Goal: Task Accomplishment & Management: Use online tool/utility

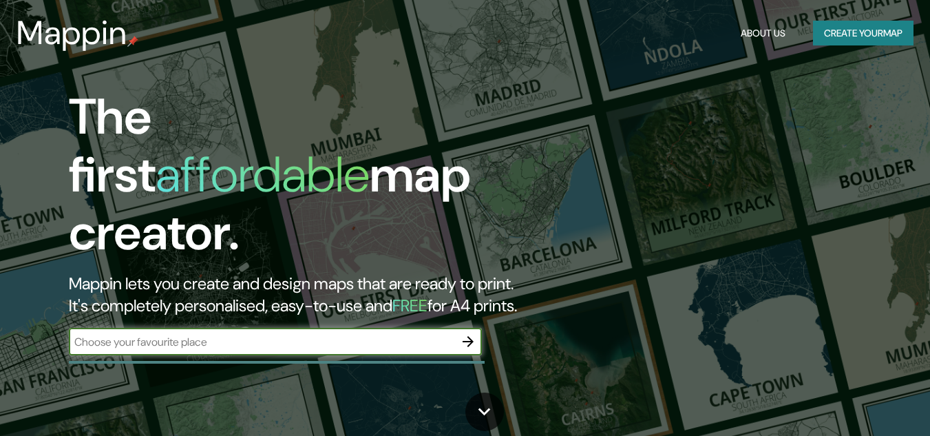
click at [195, 334] on input "text" at bounding box center [262, 342] width 386 height 16
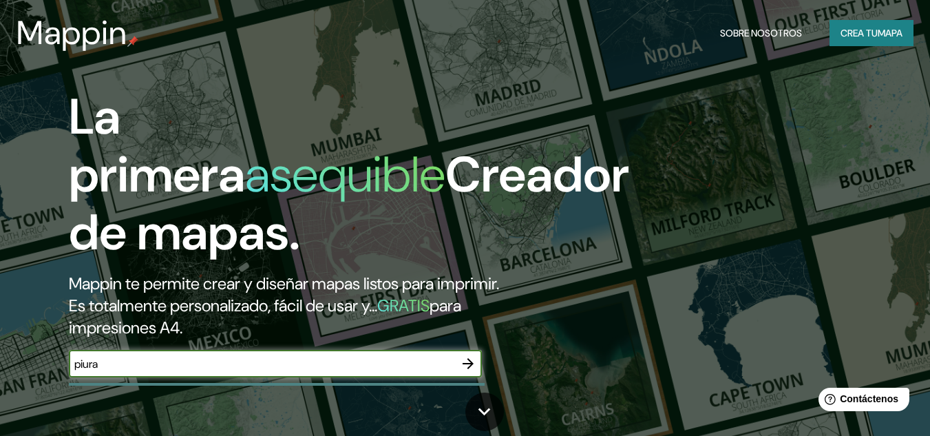
type input "piura"
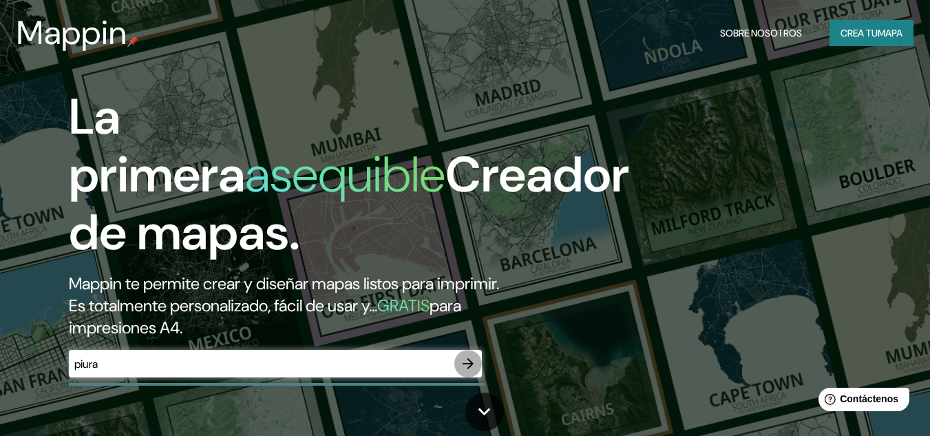
click at [472, 361] on icon "button" at bounding box center [468, 363] width 17 height 17
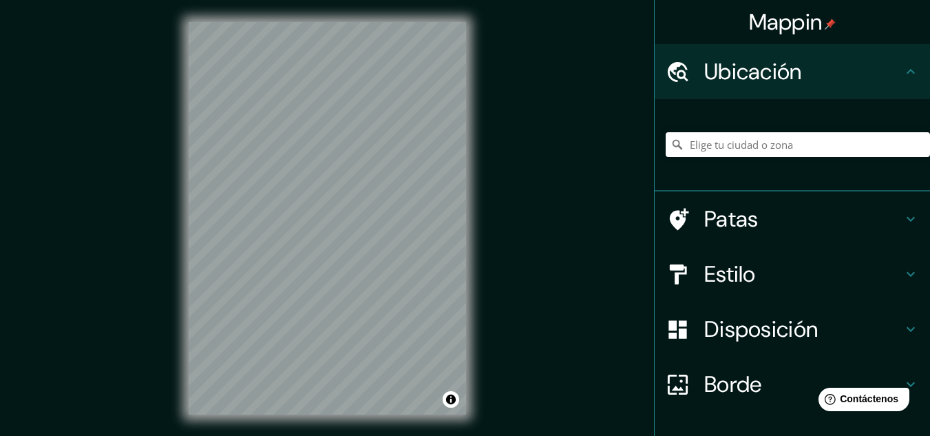
click at [738, 131] on div at bounding box center [798, 144] width 264 height 69
click at [735, 138] on input "Elige tu ciudad o zona" at bounding box center [798, 144] width 264 height 25
click at [735, 147] on input "Elige tu ciudad o zona" at bounding box center [798, 144] width 264 height 25
click at [783, 146] on input "Piura, [GEOGRAPHIC_DATA], [GEOGRAPHIC_DATA]" at bounding box center [798, 144] width 264 height 25
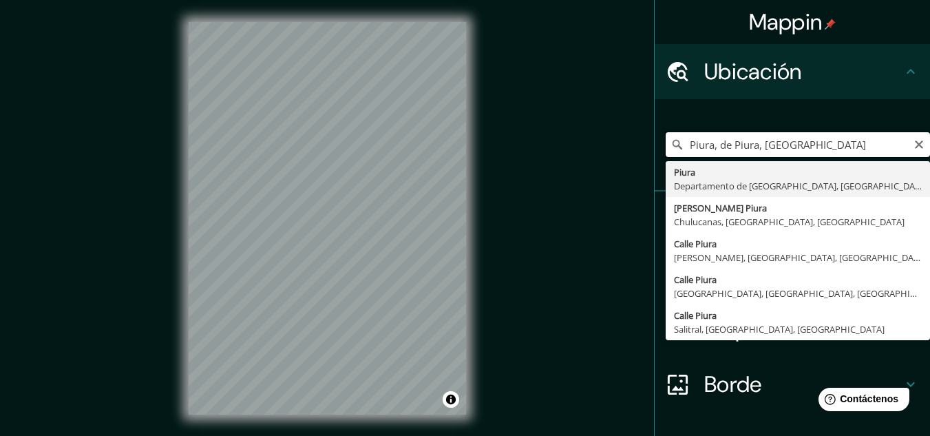
type input "Piura, de Piura, [GEOGRAPHIC_DATA]"
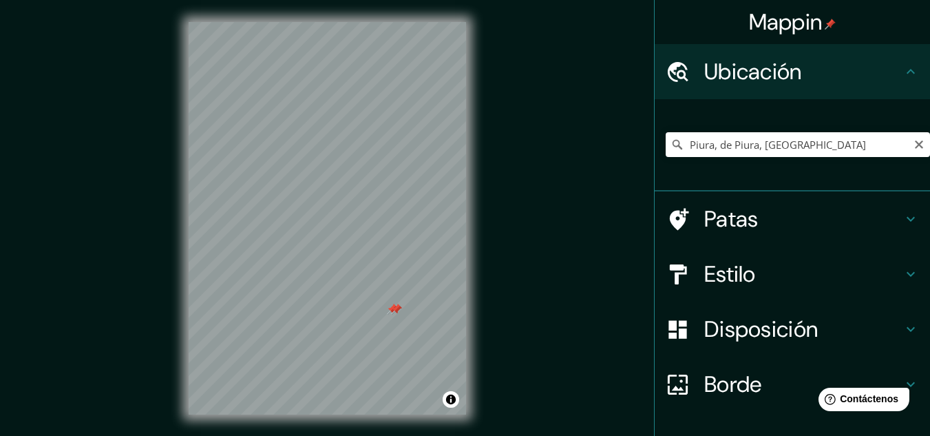
click at [401, 311] on div at bounding box center [396, 309] width 11 height 11
click at [396, 310] on div at bounding box center [396, 309] width 11 height 11
click at [390, 308] on div at bounding box center [392, 309] width 11 height 11
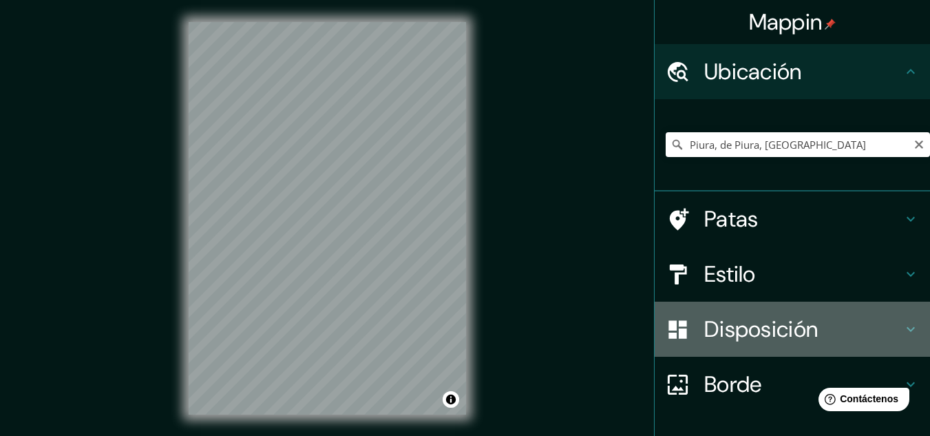
click at [757, 339] on font "Disposición" at bounding box center [761, 329] width 114 height 29
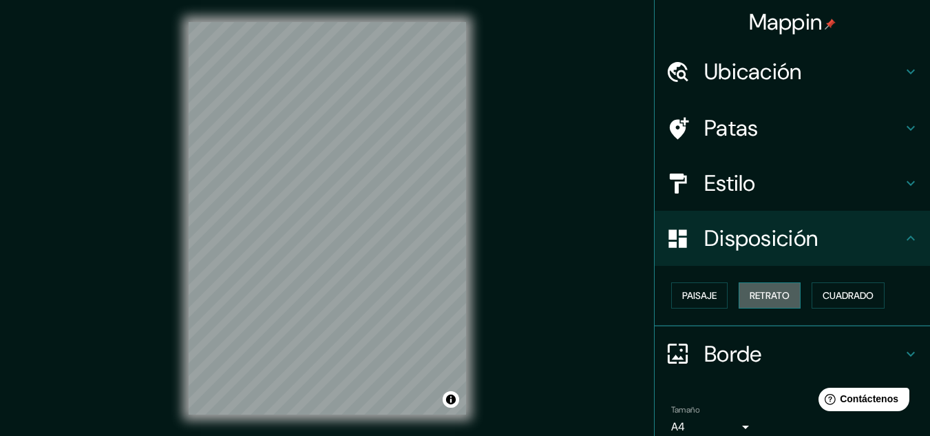
click at [763, 295] on font "Retrato" at bounding box center [770, 295] width 40 height 12
click at [696, 291] on font "Paisaje" at bounding box center [699, 295] width 34 height 12
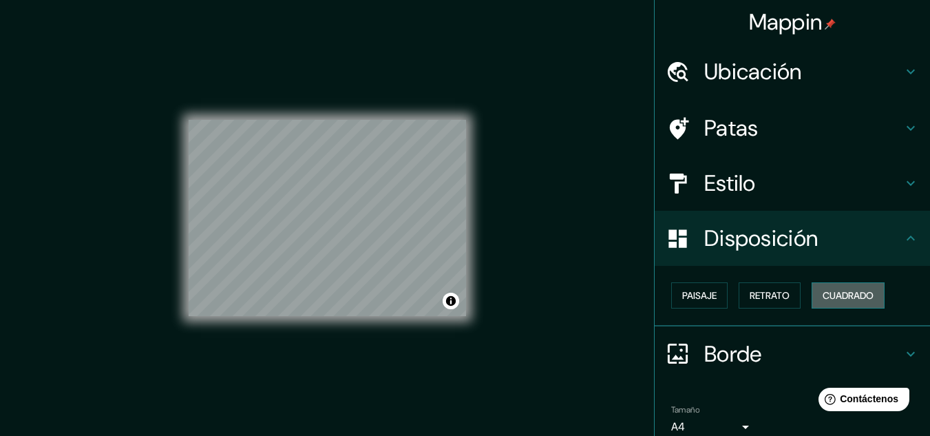
click at [837, 302] on font "Cuadrado" at bounding box center [848, 295] width 51 height 18
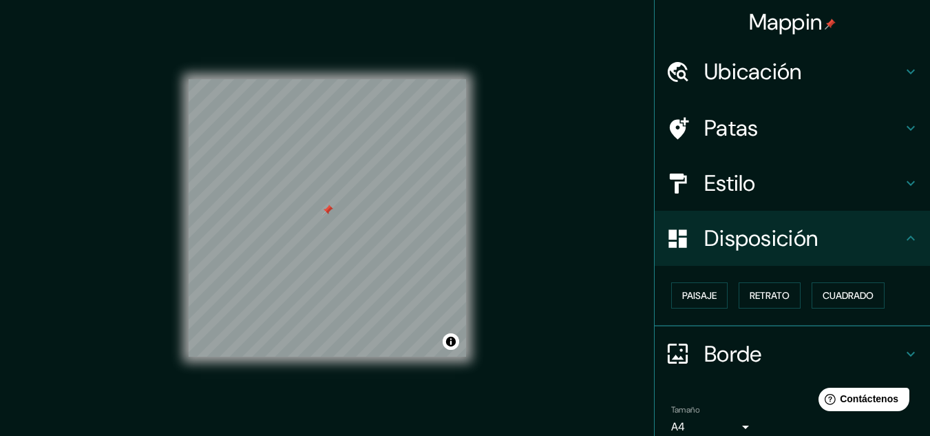
click at [327, 213] on div at bounding box center [327, 210] width 11 height 11
click at [334, 199] on div at bounding box center [335, 199] width 11 height 11
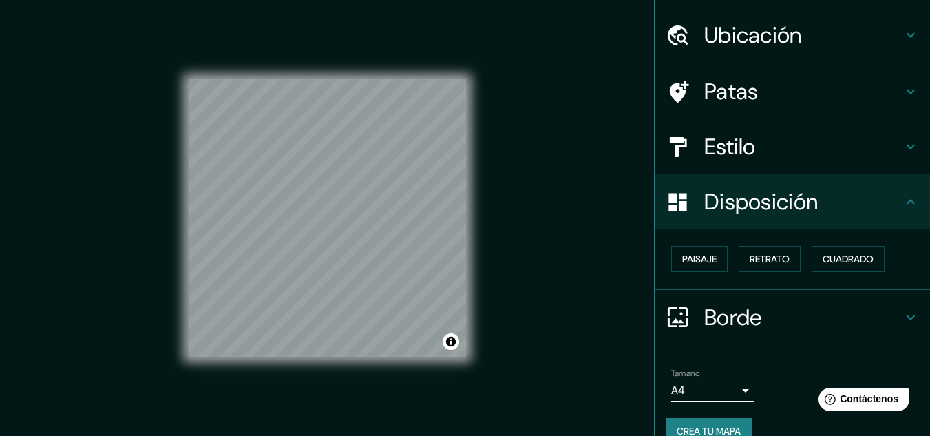
scroll to position [45, 0]
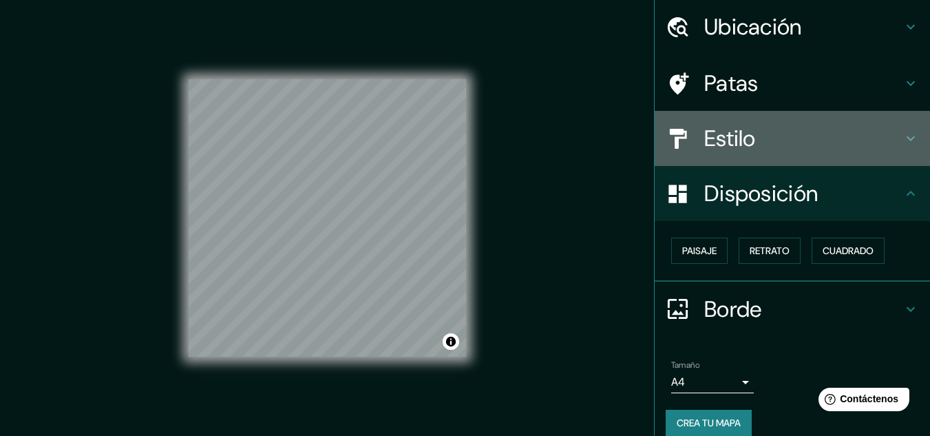
click at [778, 139] on h4 "Estilo" at bounding box center [803, 139] width 198 height 28
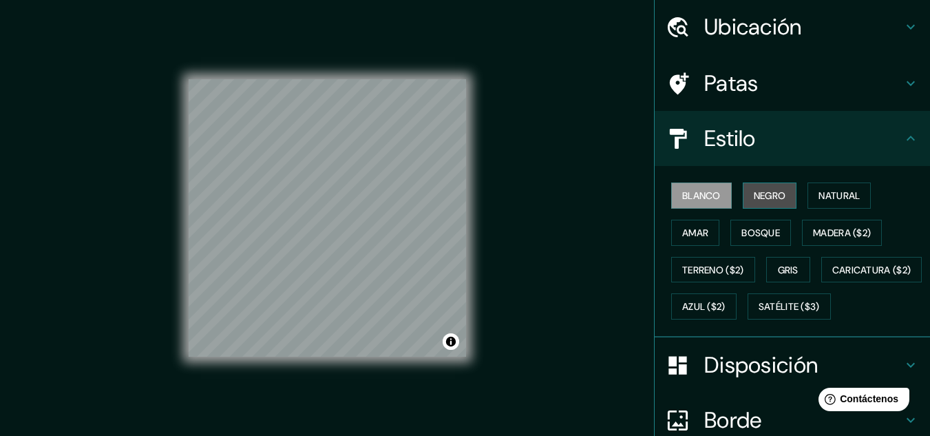
click at [755, 196] on font "Negro" at bounding box center [770, 195] width 32 height 12
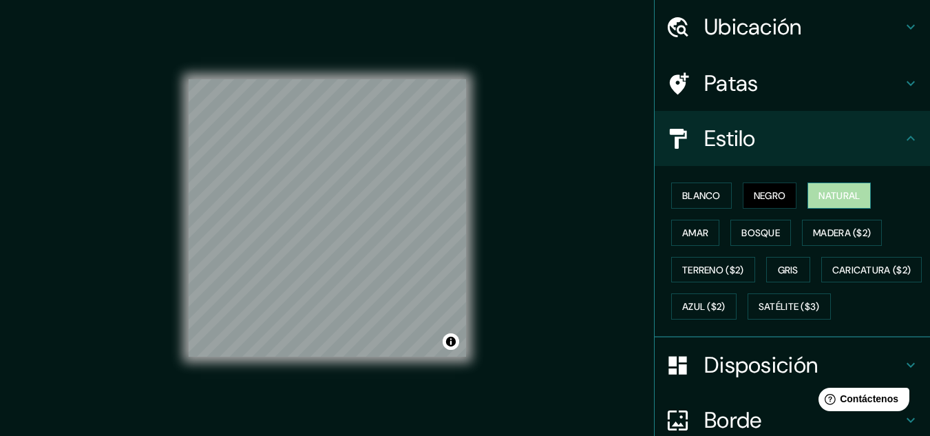
click at [819, 202] on font "Natural" at bounding box center [839, 196] width 41 height 18
click at [742, 224] on font "Bosque" at bounding box center [761, 233] width 39 height 18
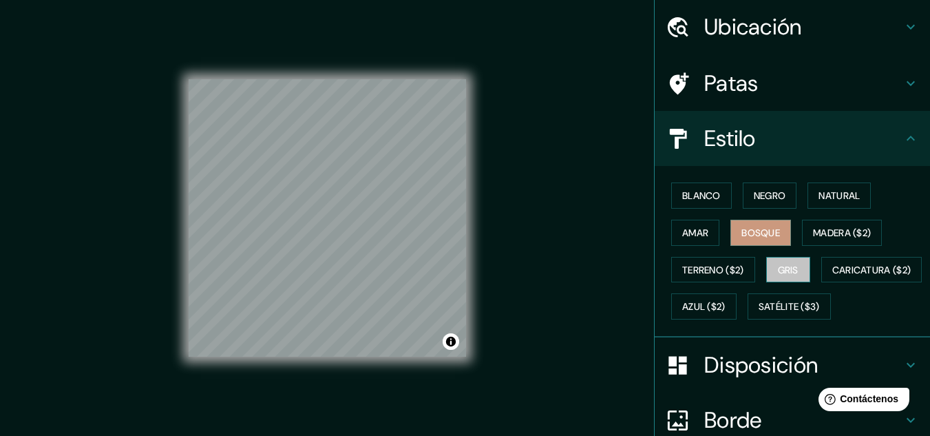
click at [778, 271] on font "Gris" at bounding box center [788, 270] width 21 height 12
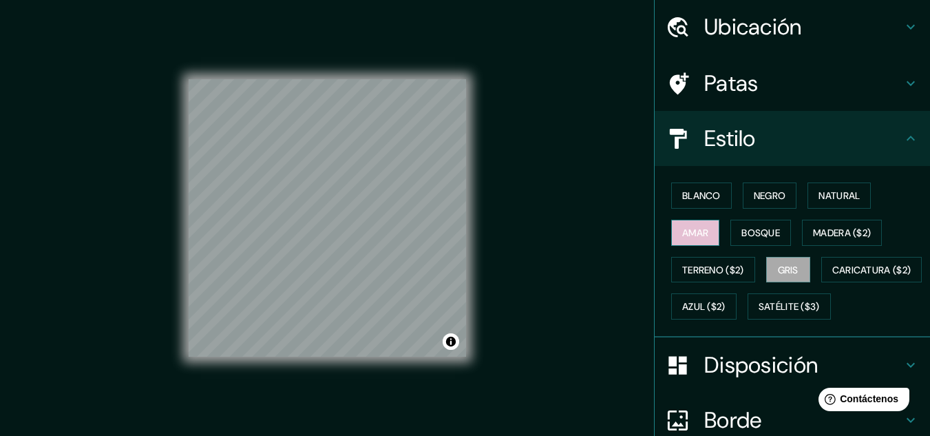
click at [691, 235] on font "Amar" at bounding box center [695, 233] width 26 height 12
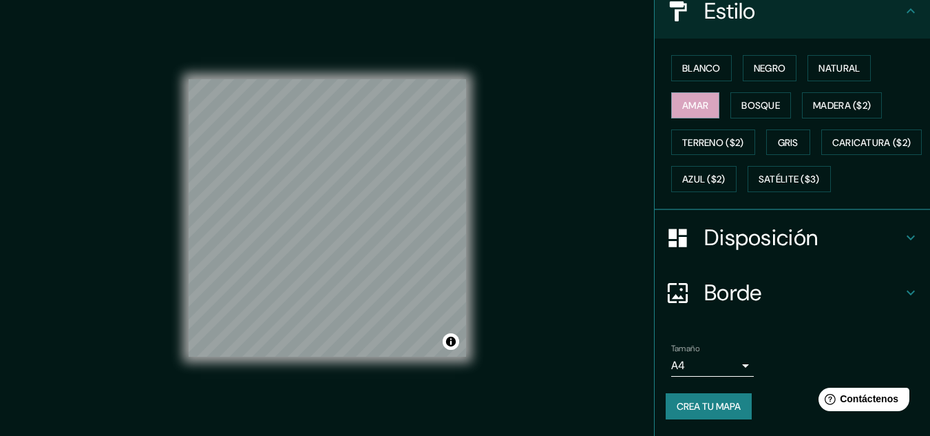
scroll to position [209, 0]
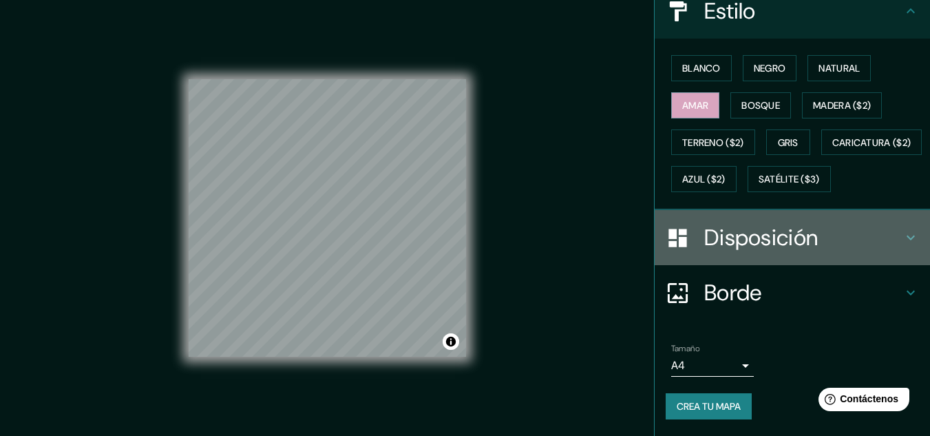
click at [769, 237] on font "Disposición" at bounding box center [761, 237] width 114 height 29
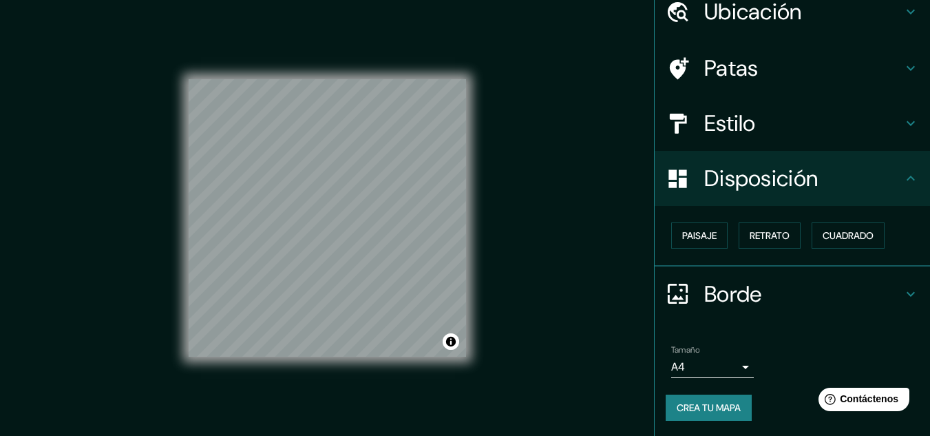
scroll to position [61, 0]
click at [697, 239] on font "Paisaje" at bounding box center [699, 235] width 34 height 12
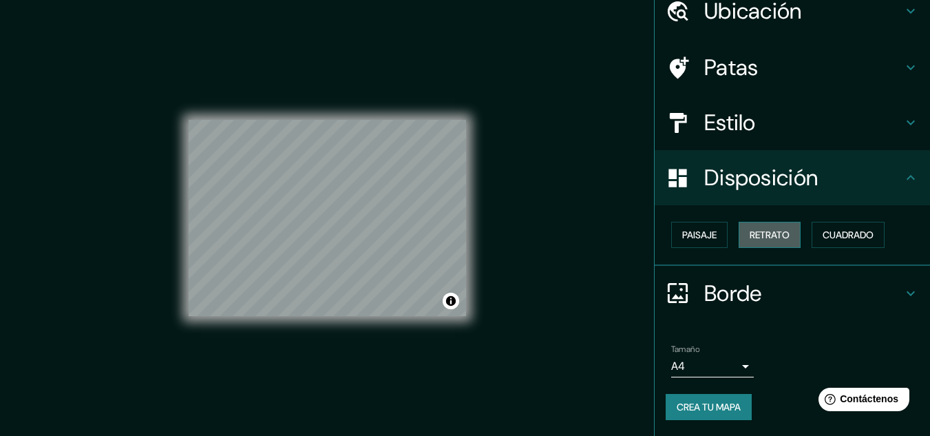
click at [770, 225] on button "Retrato" at bounding box center [770, 235] width 62 height 26
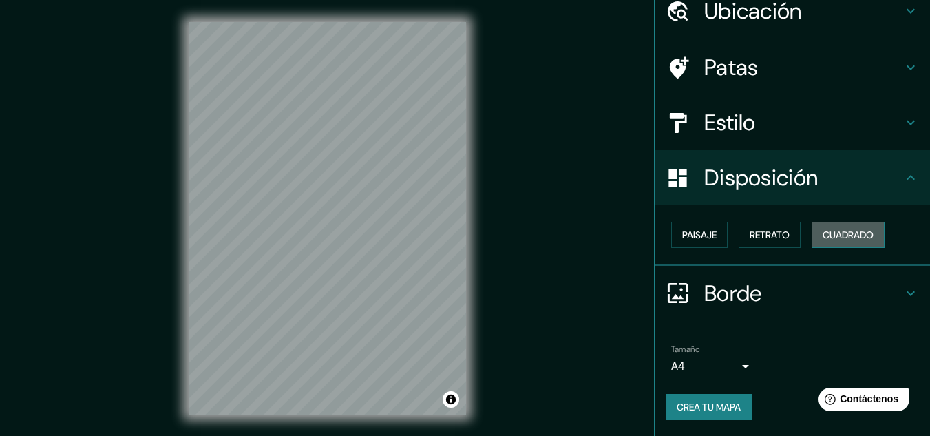
click at [840, 232] on font "Cuadrado" at bounding box center [848, 235] width 51 height 12
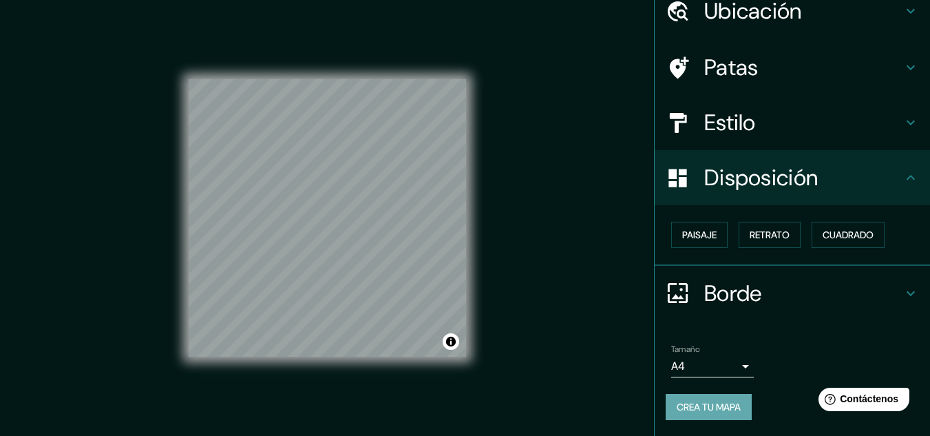
click at [690, 398] on font "Crea tu mapa" at bounding box center [709, 407] width 64 height 18
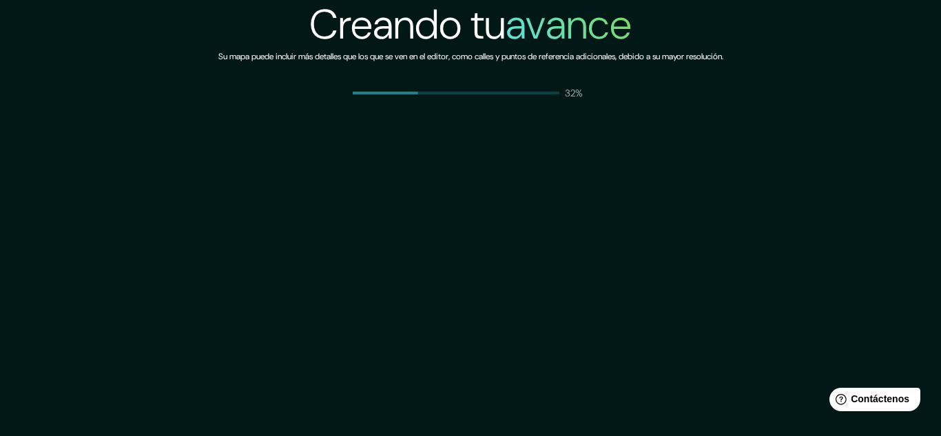
click at [437, 74] on div "Creando tu avance Su mapa puede incluir más detalles que los que se ven en el e…" at bounding box center [470, 50] width 505 height 100
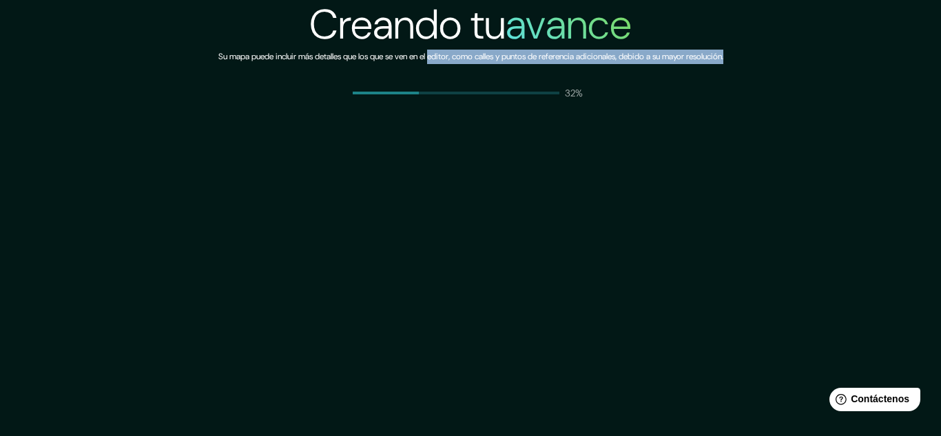
drag, startPoint x: 437, startPoint y: 74, endPoint x: 436, endPoint y: 87, distance: 12.5
click at [436, 87] on div "Creando tu avance Su mapa puede incluir más detalles que los que se ven en el e…" at bounding box center [470, 50] width 505 height 100
click at [436, 87] on div "33%" at bounding box center [471, 93] width 236 height 14
drag, startPoint x: 436, startPoint y: 87, endPoint x: 553, endPoint y: 83, distance: 117.1
click at [553, 83] on div "Creando tu avance Su mapa puede incluir más detalles que los que se ven en el e…" at bounding box center [470, 50] width 505 height 100
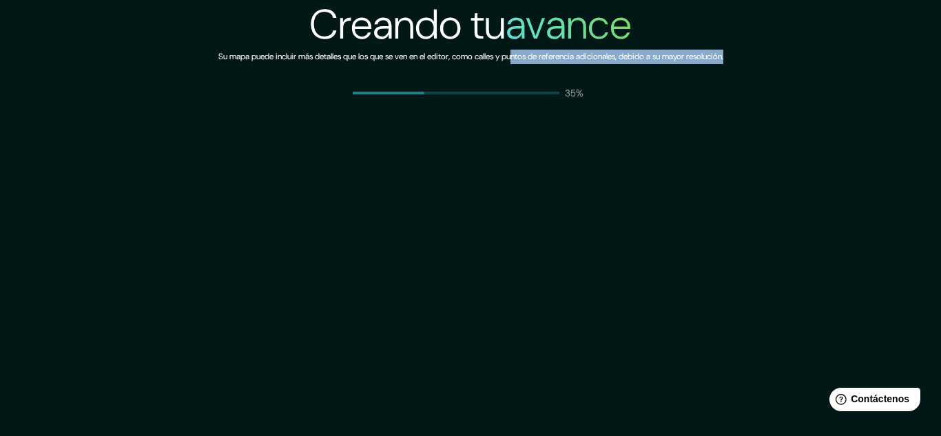
drag, startPoint x: 553, startPoint y: 83, endPoint x: 508, endPoint y: 96, distance: 47.1
click at [508, 96] on div "Creando tu avance Su mapa puede incluir más detalles que los que se ven en el e…" at bounding box center [470, 50] width 505 height 100
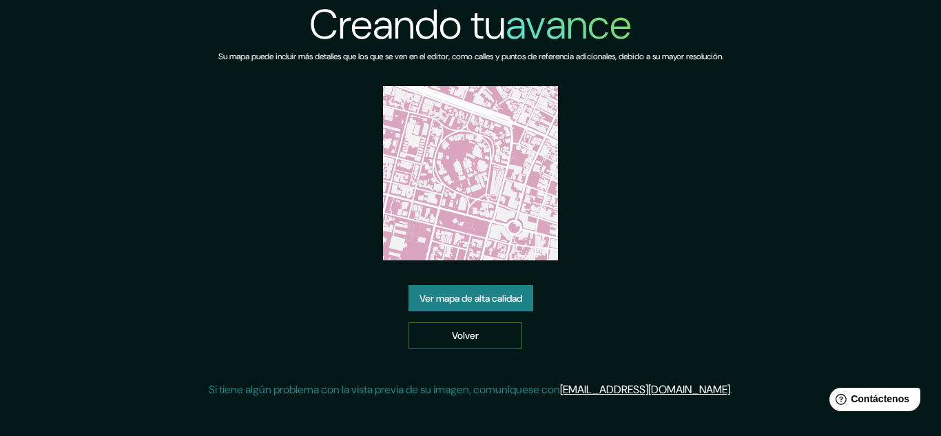
click at [494, 322] on link "Volver" at bounding box center [465, 335] width 114 height 26
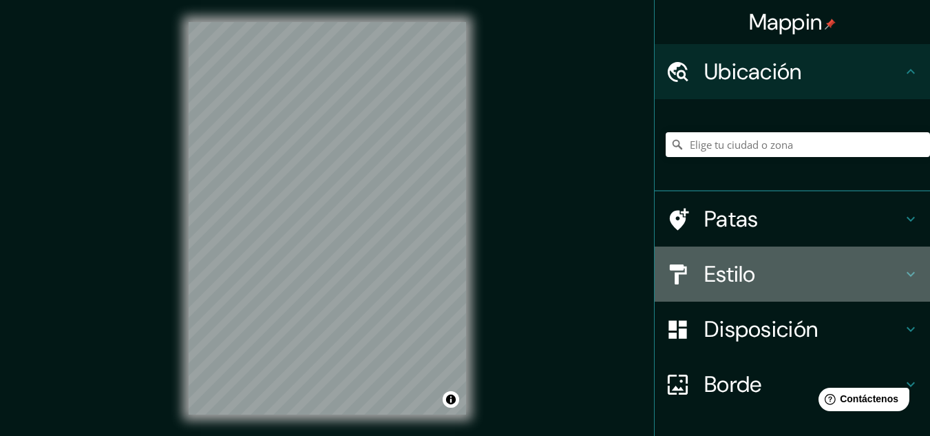
click at [704, 265] on font "Estilo" at bounding box center [730, 274] width 52 height 29
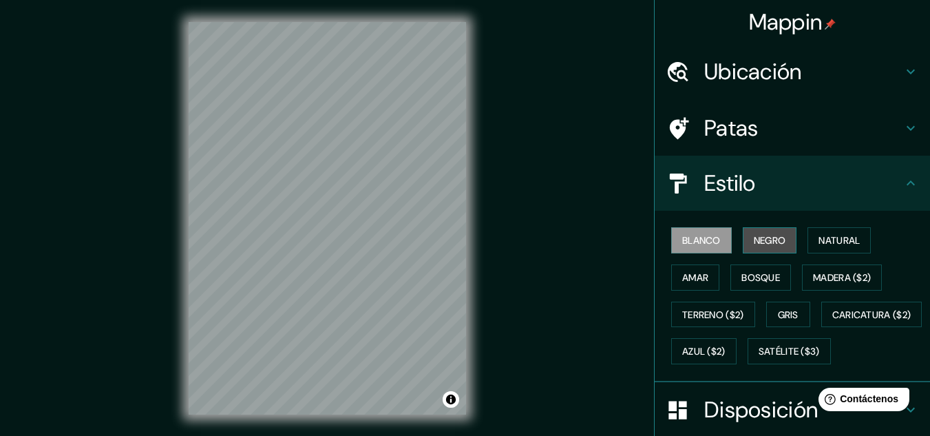
click at [758, 240] on font "Negro" at bounding box center [770, 240] width 32 height 12
click at [536, 233] on div "Mappin Ubicación Patas Estilo Blanco Negro Natural Amar Bosque Madera ($2) Terr…" at bounding box center [465, 229] width 930 height 459
click at [532, 277] on div "Mappin Ubicación Patas Estilo Blanco Negro Natural Amar Bosque Madera ($2) Terr…" at bounding box center [465, 229] width 930 height 459
click at [335, 22] on div at bounding box center [328, 22] width 278 height 0
click at [347, 283] on div at bounding box center [345, 278] width 11 height 11
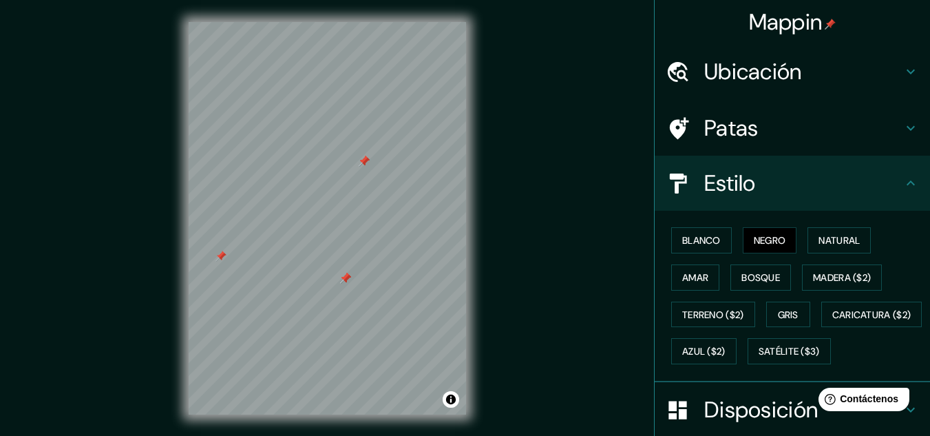
click at [347, 283] on div at bounding box center [345, 278] width 11 height 11
click at [345, 280] on div at bounding box center [345, 278] width 11 height 11
click at [358, 256] on div at bounding box center [361, 255] width 11 height 11
click at [359, 259] on div at bounding box center [361, 255] width 11 height 11
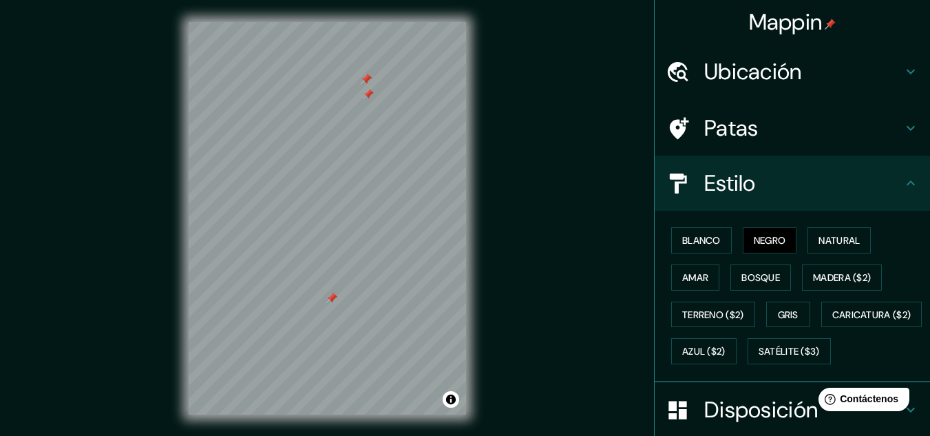
click at [330, 303] on div at bounding box center [331, 298] width 11 height 11
click at [328, 298] on div at bounding box center [331, 298] width 11 height 11
click at [194, 245] on div at bounding box center [194, 241] width 11 height 11
click at [331, 224] on div at bounding box center [329, 219] width 11 height 11
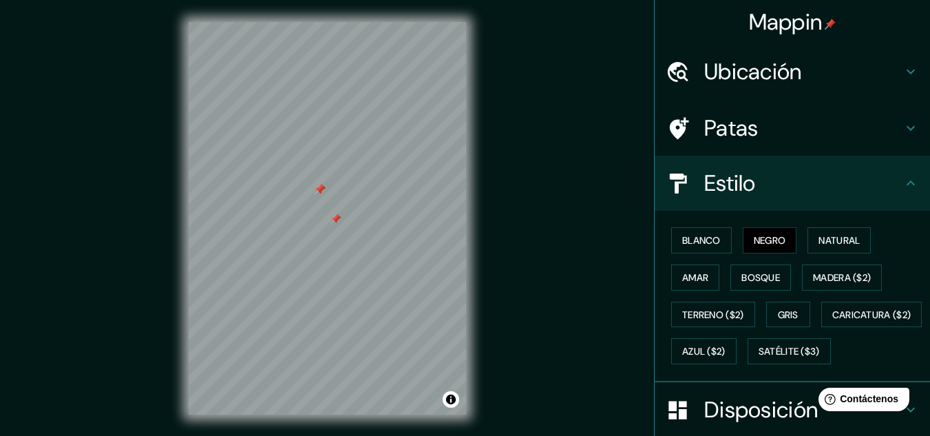
click at [316, 188] on div at bounding box center [320, 189] width 11 height 11
click at [320, 190] on div at bounding box center [320, 189] width 11 height 11
click at [335, 222] on div at bounding box center [336, 218] width 11 height 11
click at [315, 193] on div at bounding box center [320, 189] width 11 height 11
click at [319, 189] on div at bounding box center [320, 189] width 11 height 11
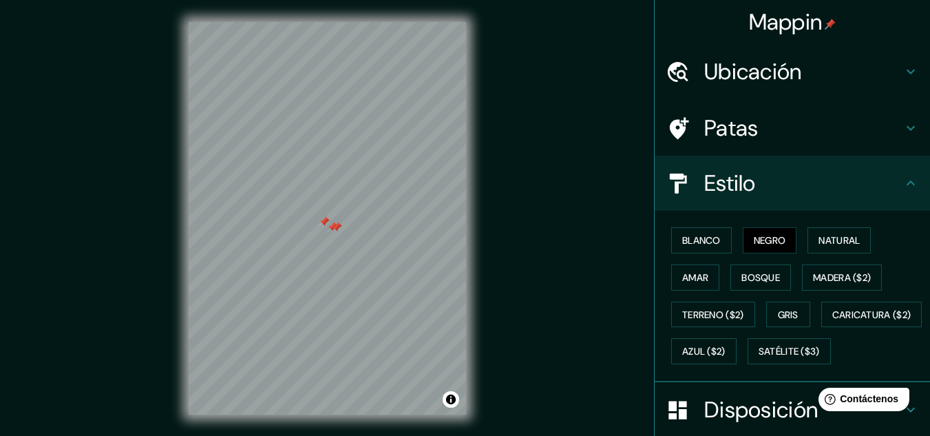
click at [337, 229] on div at bounding box center [336, 227] width 11 height 11
click at [332, 225] on div at bounding box center [332, 227] width 11 height 11
click at [323, 227] on div at bounding box center [324, 221] width 11 height 11
click at [306, 275] on div at bounding box center [307, 277] width 11 height 11
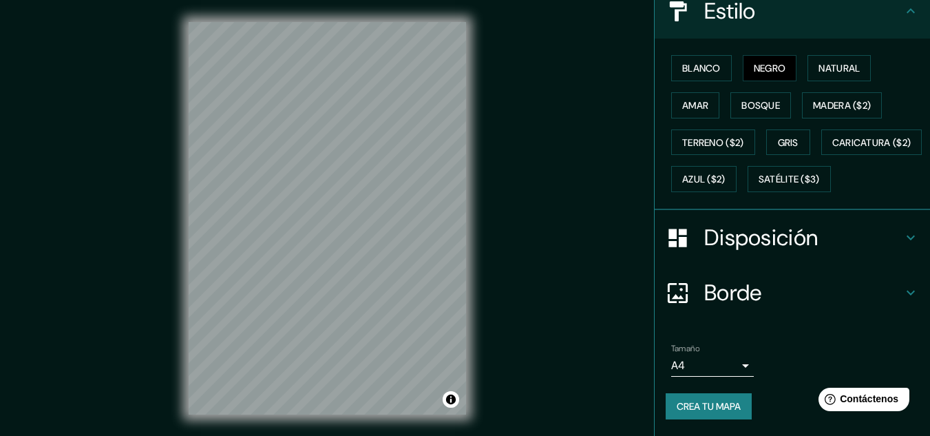
scroll to position [209, 0]
click at [715, 405] on font "Crea tu mapa" at bounding box center [709, 406] width 64 height 12
